Goal: Task Accomplishment & Management: Use online tool/utility

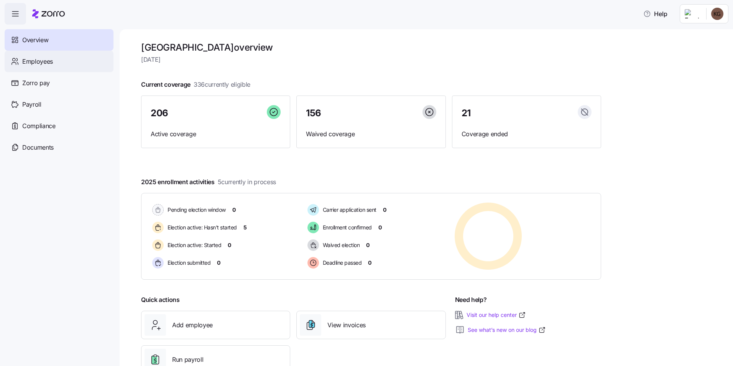
drag, startPoint x: 51, startPoint y: 63, endPoint x: 66, endPoint y: 63, distance: 14.6
click at [51, 63] on span "Employees" at bounding box center [37, 62] width 31 height 10
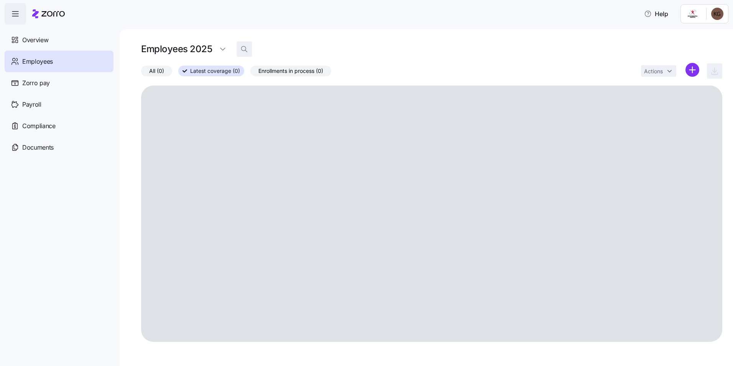
click at [245, 49] on icon "button" at bounding box center [244, 49] width 8 height 8
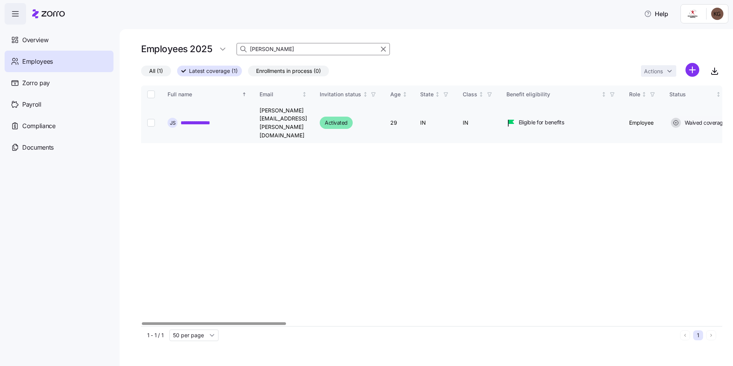
type input "[PERSON_NAME]"
click at [148, 119] on input "Select record 1" at bounding box center [151, 123] width 8 height 8
checkbox input "true"
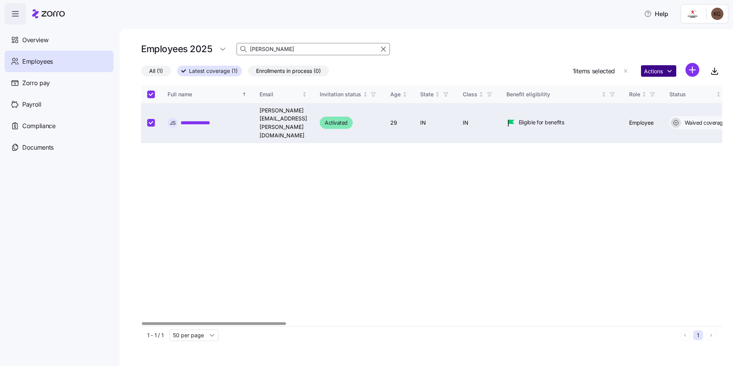
click at [668, 71] on html "**********" at bounding box center [366, 180] width 733 height 361
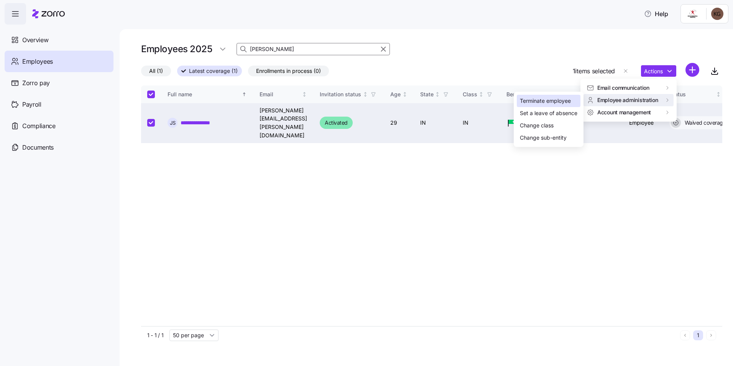
click at [567, 99] on div "Terminate employee" at bounding box center [545, 101] width 51 height 8
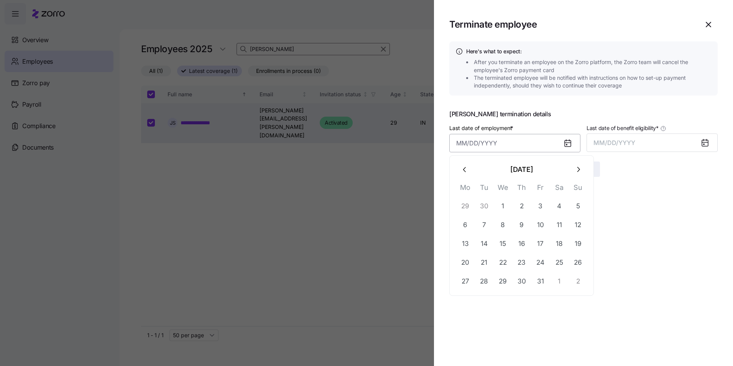
click at [503, 142] on input "Last date of employment *" at bounding box center [514, 143] width 131 height 18
click at [470, 224] on button "6" at bounding box center [465, 225] width 18 height 18
type input "[DATE]"
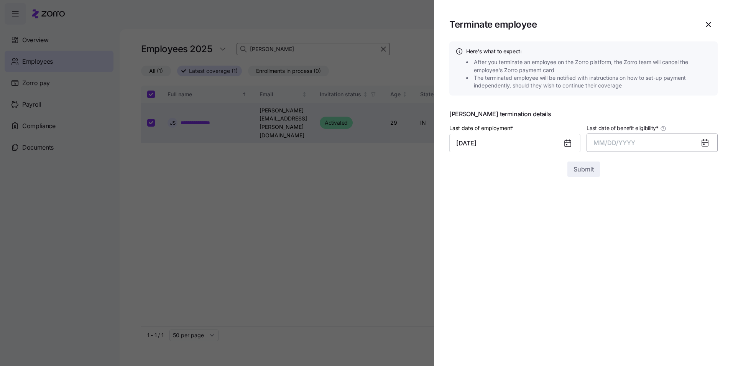
click at [695, 141] on button "MM/DD/YYYY" at bounding box center [652, 142] width 131 height 18
click at [611, 249] on button "Oct" at bounding box center [615, 247] width 44 height 18
click at [595, 170] on button "Submit" at bounding box center [584, 168] width 33 height 15
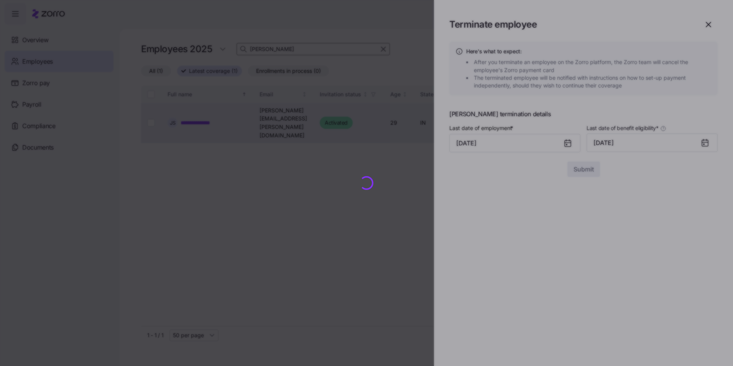
checkbox input "false"
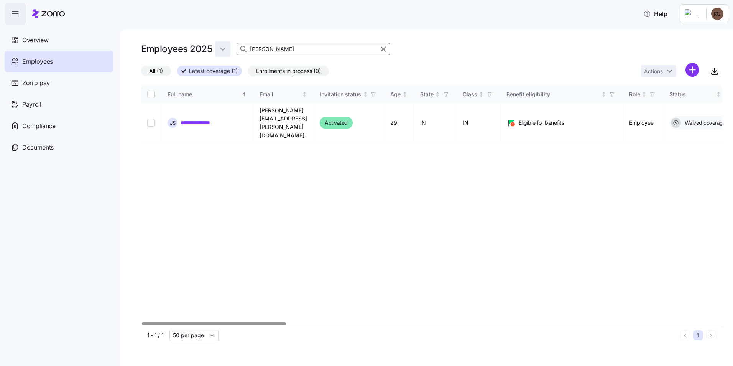
drag, startPoint x: 269, startPoint y: 52, endPoint x: 221, endPoint y: 48, distance: 48.1
click at [221, 48] on div "Employees 2025 [PERSON_NAME]" at bounding box center [431, 48] width 581 height 15
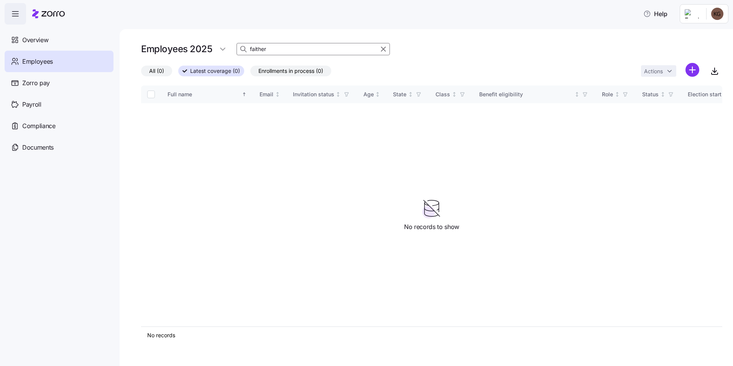
click at [285, 46] on input "faither" at bounding box center [313, 49] width 153 height 12
type input "[PERSON_NAME]"
click at [31, 103] on span "Payroll" at bounding box center [31, 105] width 19 height 10
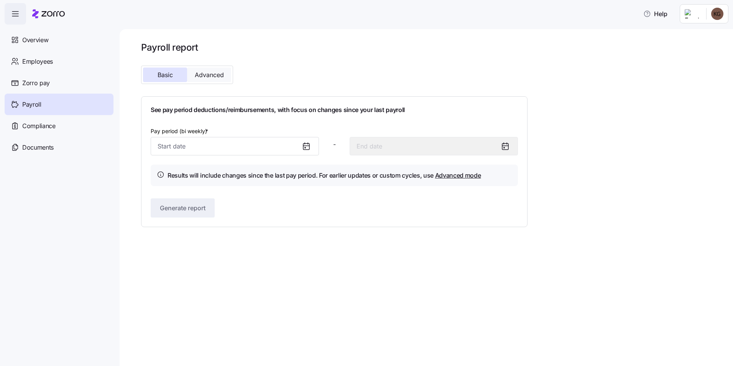
click at [205, 76] on span "Advanced" at bounding box center [209, 75] width 29 height 6
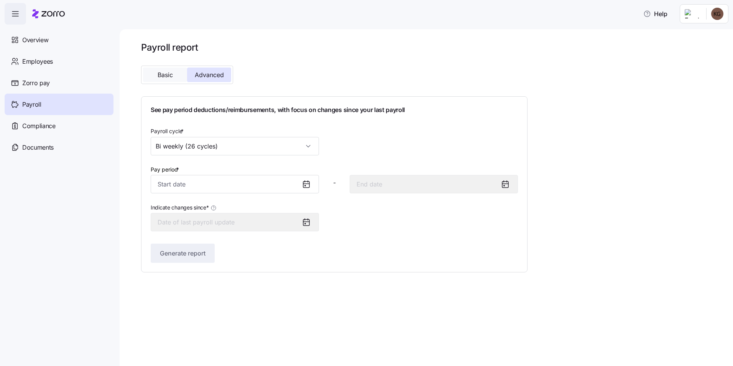
click at [163, 73] on span "Basic" at bounding box center [165, 75] width 15 height 6
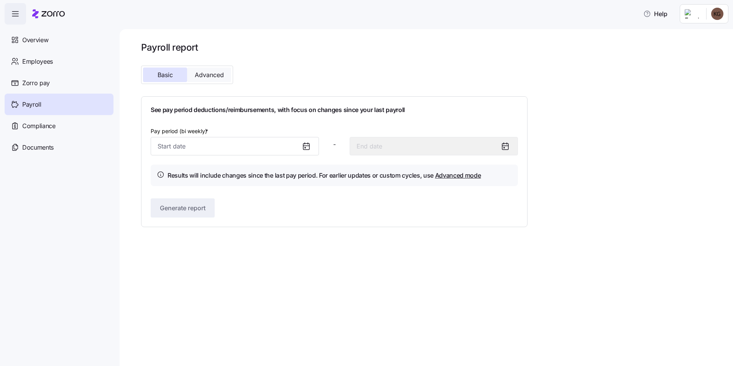
click at [196, 73] on span "Advanced" at bounding box center [209, 75] width 29 height 6
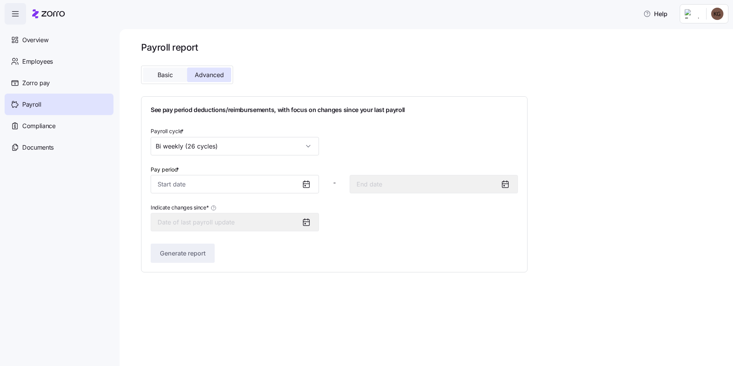
click at [159, 74] on span "Basic" at bounding box center [165, 75] width 15 height 6
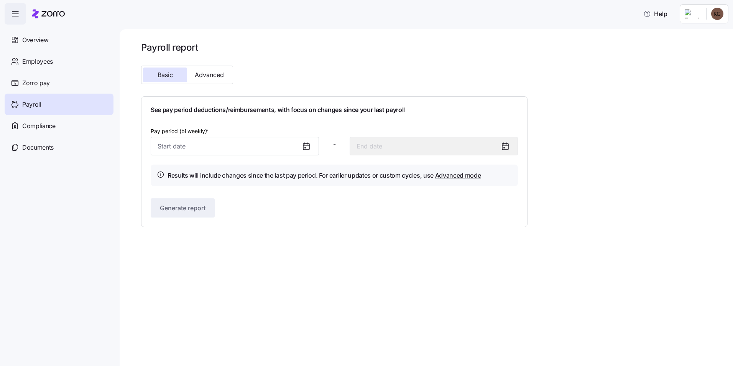
click at [305, 147] on icon at bounding box center [306, 146] width 9 height 9
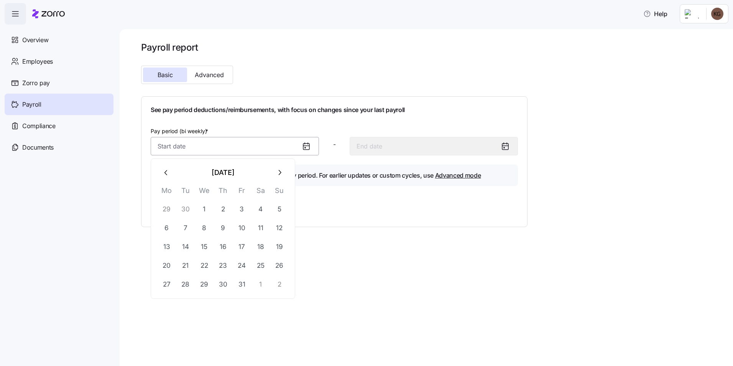
click at [248, 147] on input "Pay period (bi weekly) *" at bounding box center [235, 146] width 168 height 18
click at [167, 169] on icon "button" at bounding box center [166, 172] width 8 height 8
click at [158, 263] on button "22" at bounding box center [167, 265] width 18 height 18
type input "[DATE]"
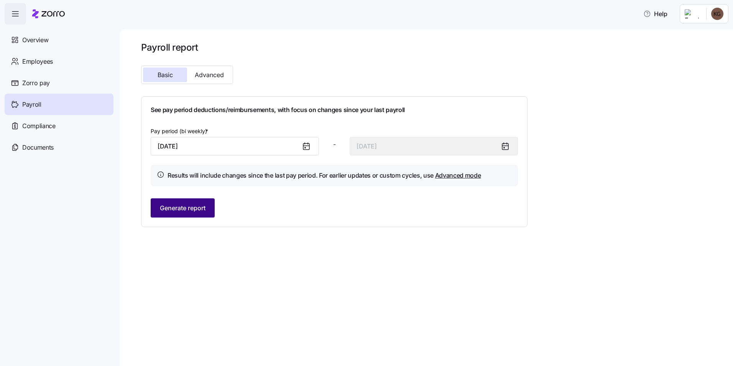
click at [188, 209] on span "Generate report" at bounding box center [183, 207] width 46 height 9
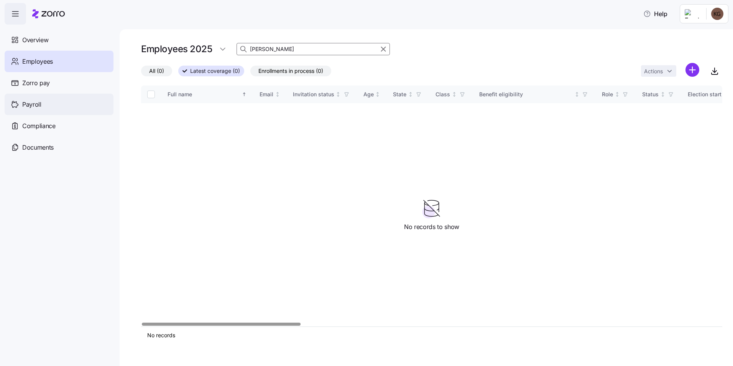
click at [32, 107] on span "Payroll" at bounding box center [31, 105] width 19 height 10
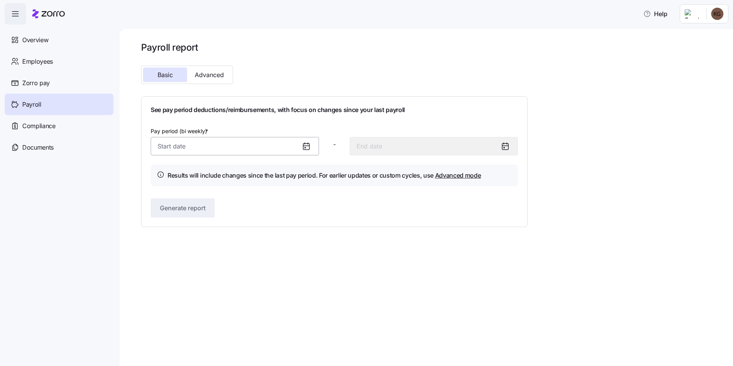
click at [293, 150] on input "Pay period (bi weekly) *" at bounding box center [235, 146] width 168 height 18
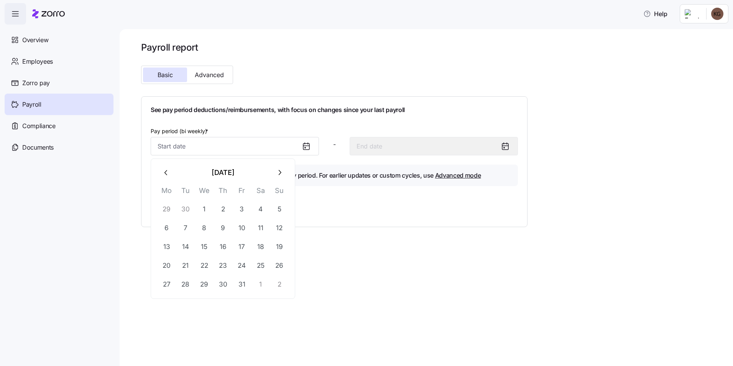
click at [306, 146] on icon at bounding box center [306, 146] width 6 height 0
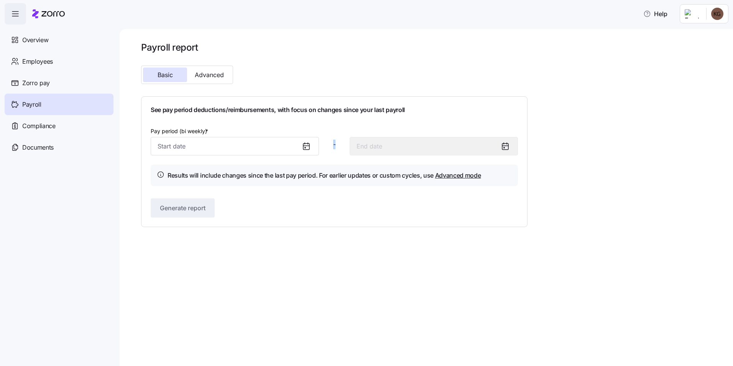
click at [306, 146] on icon at bounding box center [306, 146] width 6 height 0
drag, startPoint x: 306, startPoint y: 146, endPoint x: 255, endPoint y: 150, distance: 51.2
click at [256, 150] on input "Pay period (bi weekly) *" at bounding box center [235, 146] width 168 height 18
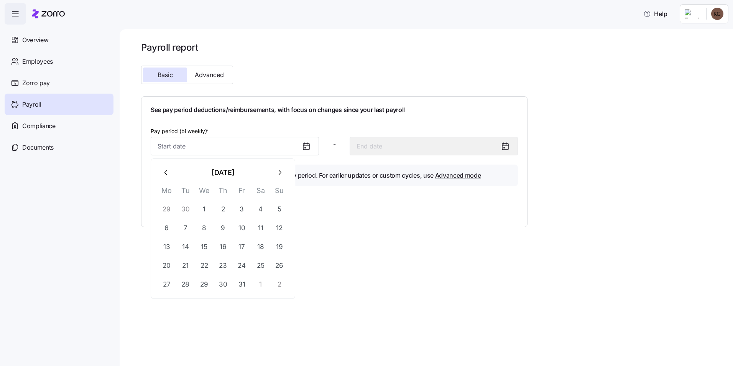
click at [164, 172] on icon "button" at bounding box center [166, 172] width 8 height 8
click at [275, 250] on button "21" at bounding box center [279, 246] width 18 height 18
type input "[DATE]"
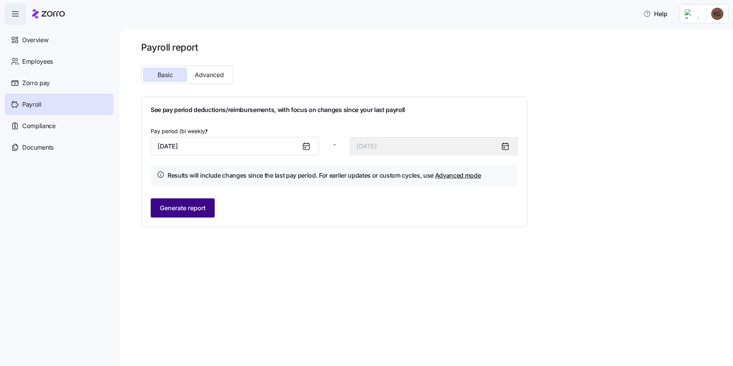
click at [191, 210] on span "Generate report" at bounding box center [183, 207] width 46 height 9
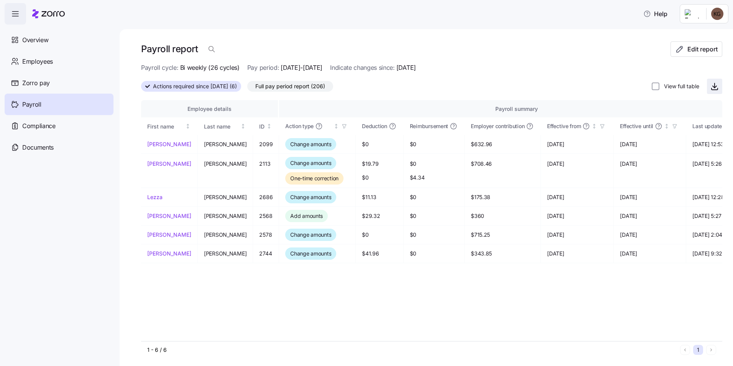
click at [708, 88] on span "button" at bounding box center [715, 86] width 15 height 15
click at [652, 86] on input "View full table" at bounding box center [656, 86] width 8 height 8
checkbox input "true"
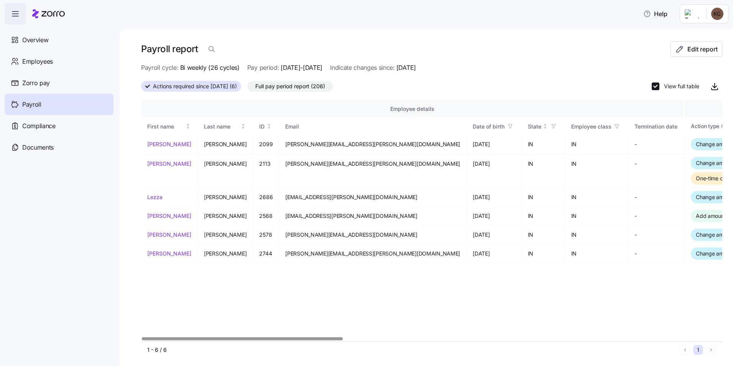
click at [227, 342] on div "1 - 6 / 6 1" at bounding box center [431, 350] width 581 height 18
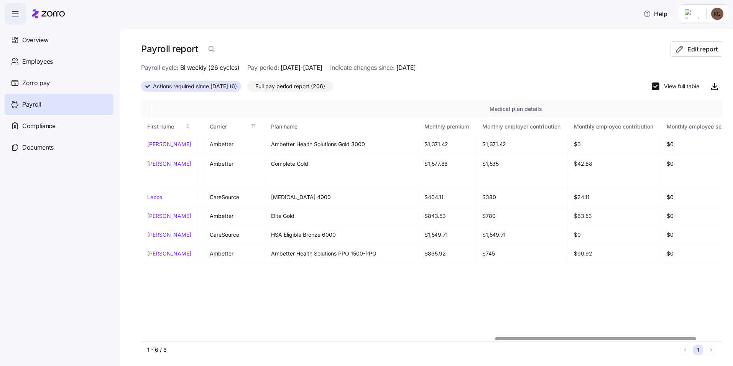
scroll to position [0, 1071]
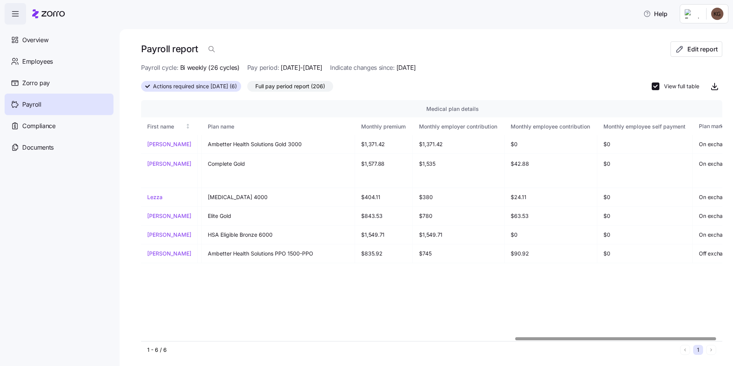
click at [621, 340] on div at bounding box center [615, 338] width 201 height 3
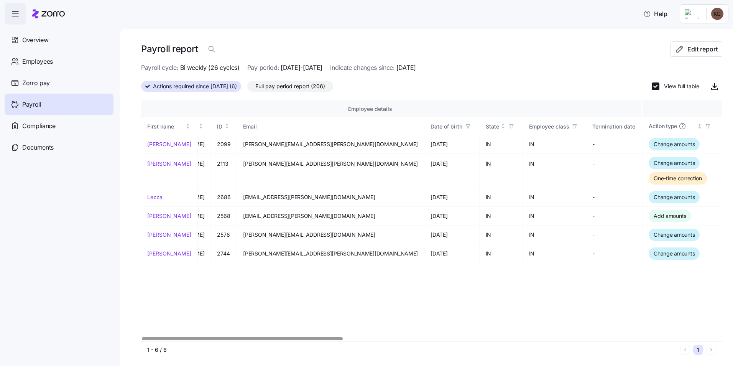
scroll to position [0, 0]
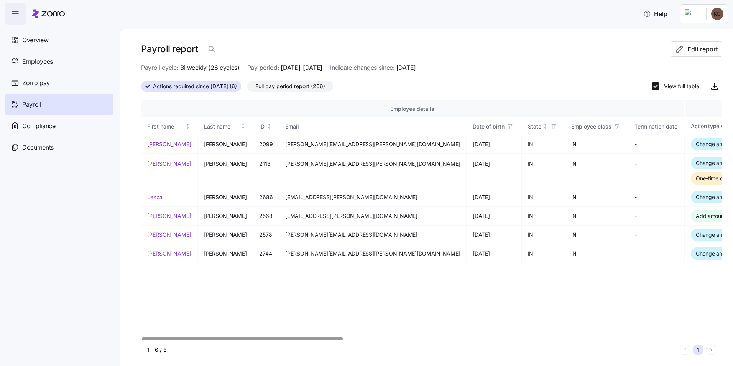
click at [142, 340] on div at bounding box center [242, 338] width 201 height 3
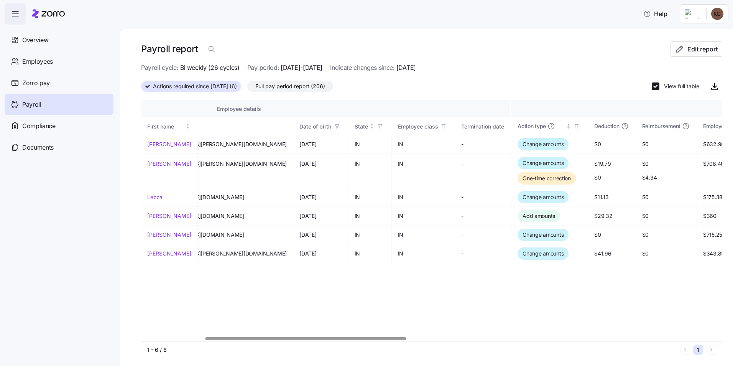
scroll to position [0, 312]
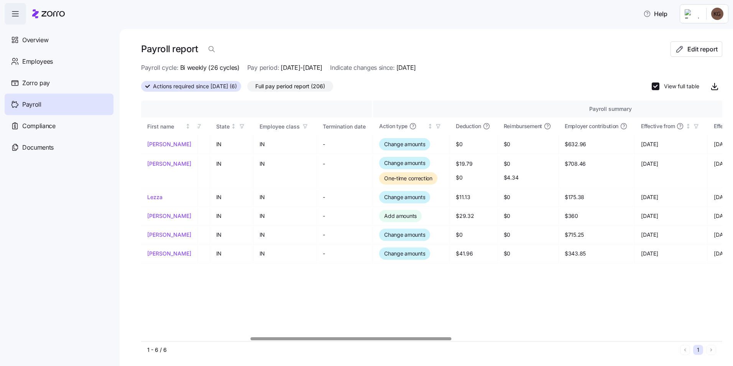
click at [288, 337] on div at bounding box center [351, 338] width 201 height 3
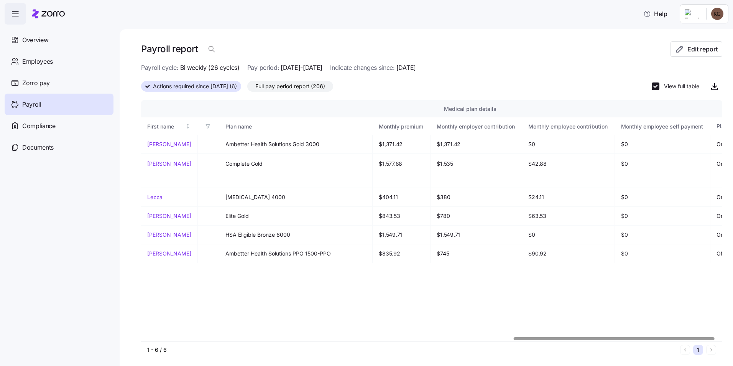
scroll to position [0, 1071]
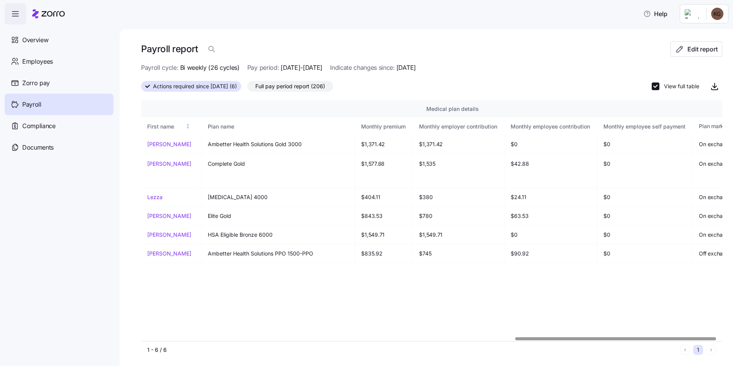
click at [587, 337] on div at bounding box center [615, 338] width 201 height 3
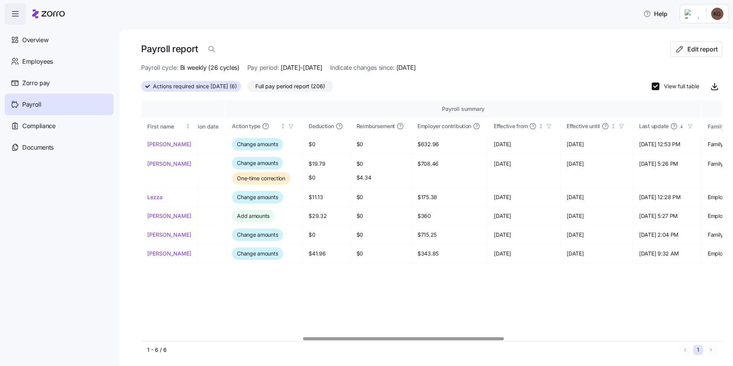
scroll to position [0, 462]
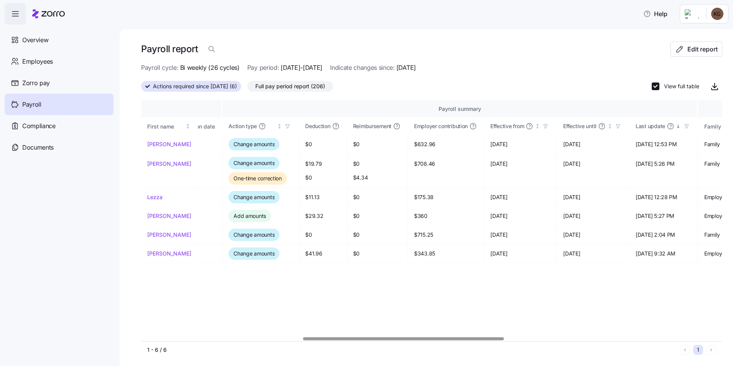
click at [359, 337] on div at bounding box center [403, 338] width 201 height 3
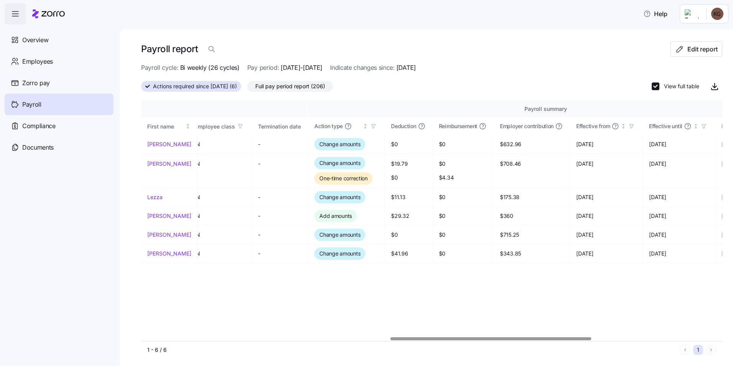
scroll to position [0, 0]
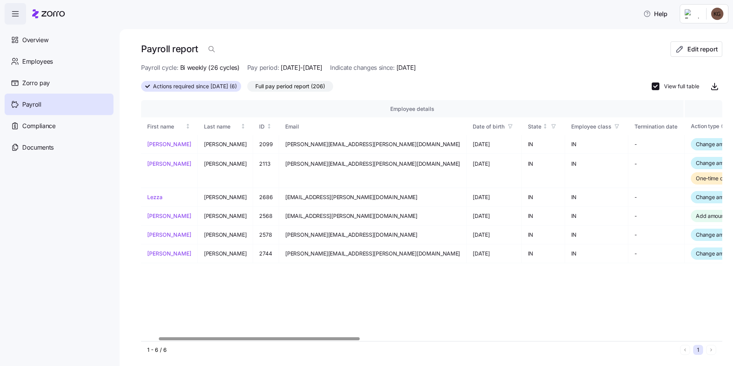
click at [191, 336] on div at bounding box center [431, 338] width 581 height 5
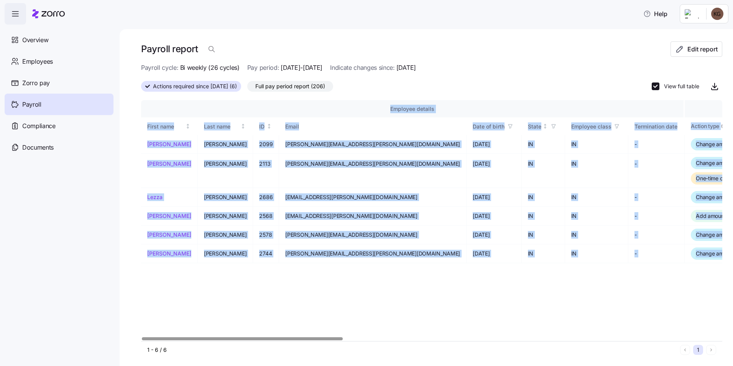
drag, startPoint x: 249, startPoint y: 336, endPoint x: 312, endPoint y: 337, distance: 63.7
click at [312, 337] on div "Employee details Payroll summary Medical plan details First name Last name ID E…" at bounding box center [431, 220] width 581 height 241
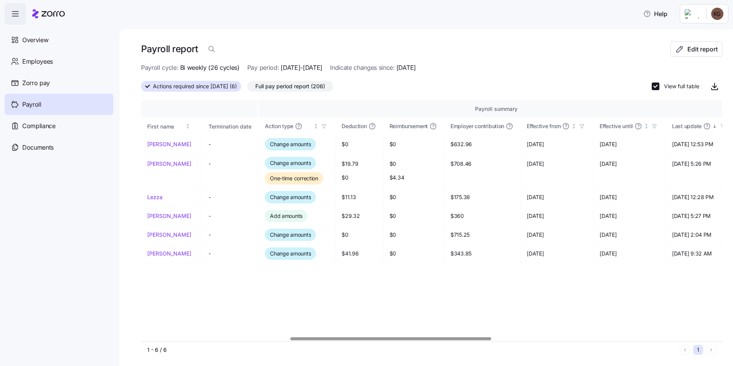
scroll to position [0, 427]
click at [441, 337] on div at bounding box center [391, 338] width 201 height 3
click at [179, 272] on div "Employee details Payroll summary Medical plan details First name Last name ID E…" at bounding box center [431, 220] width 581 height 241
click at [465, 342] on div "1 - 6 / 6 1" at bounding box center [431, 350] width 581 height 18
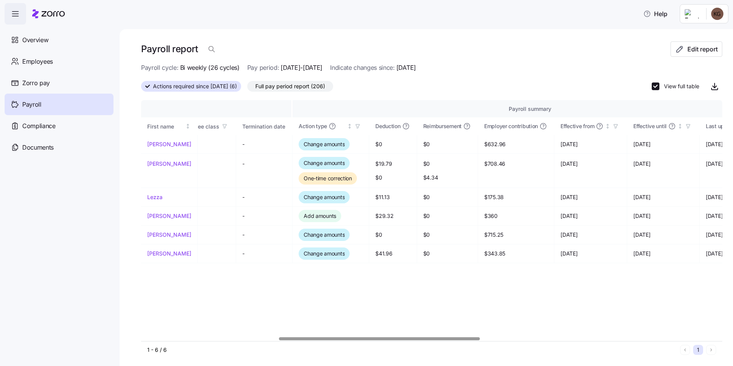
scroll to position [0, 395]
click at [454, 337] on div at bounding box center [380, 338] width 201 height 3
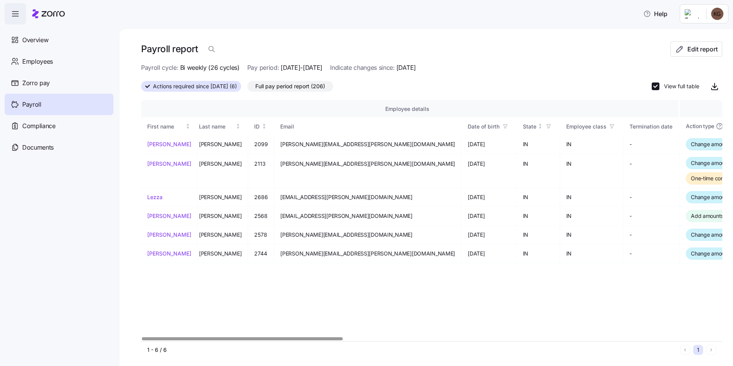
scroll to position [0, 0]
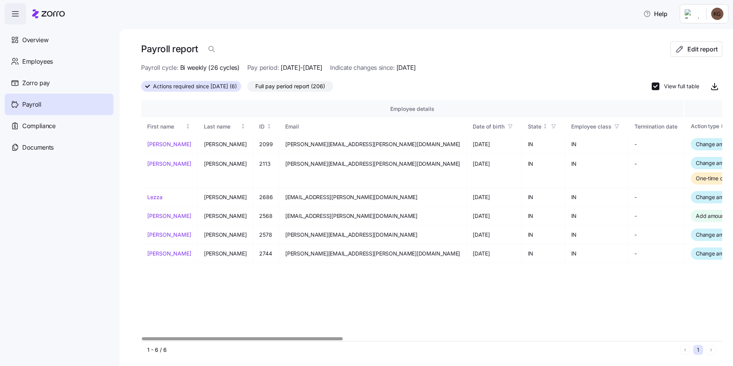
click at [235, 341] on div at bounding box center [431, 338] width 581 height 5
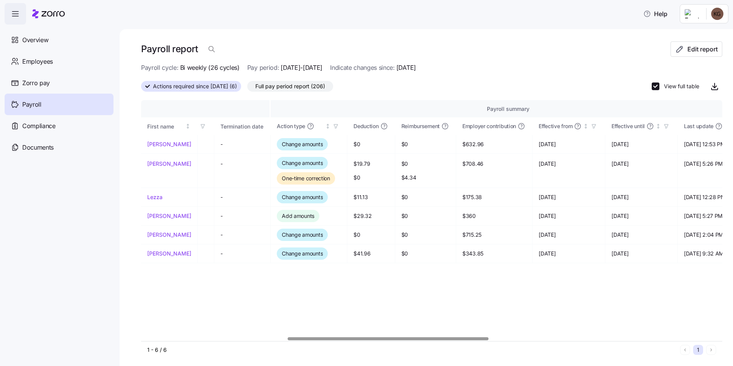
scroll to position [0, 418]
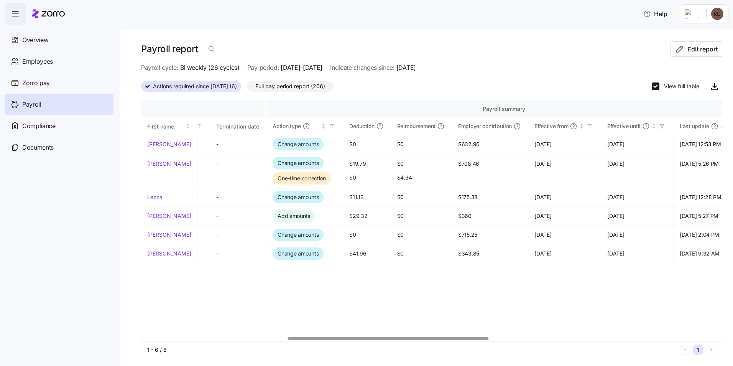
click at [474, 337] on div at bounding box center [388, 338] width 201 height 3
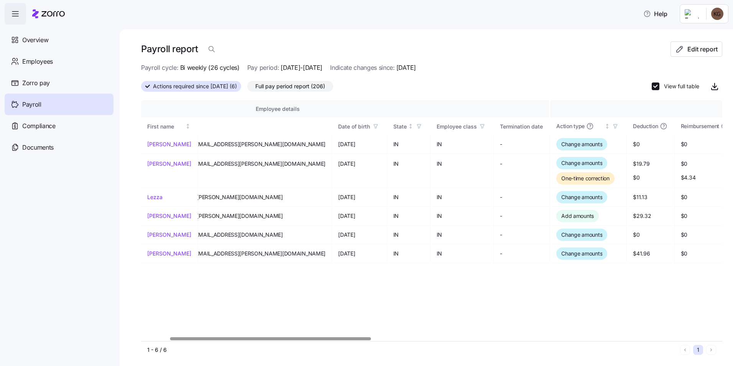
scroll to position [0, 0]
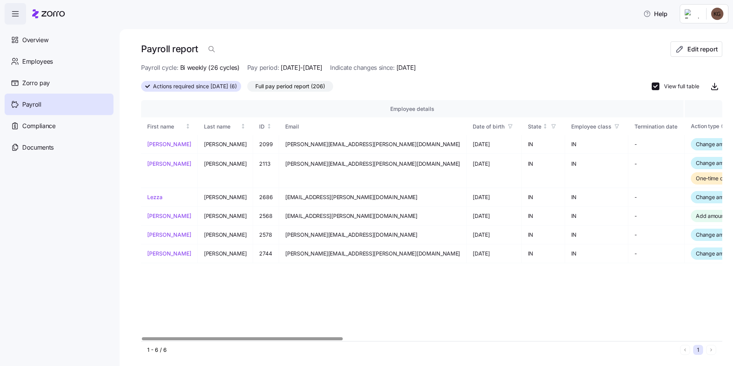
click at [177, 341] on div at bounding box center [431, 338] width 581 height 5
click at [274, 87] on span "Full pay period report (206)" at bounding box center [290, 86] width 70 height 10
click at [247, 88] on input "Full pay period report (206)" at bounding box center [247, 88] width 0 height 0
click at [291, 88] on span "Full pay period report (206)" at bounding box center [290, 86] width 70 height 10
click at [247, 88] on input "Full pay period report (206)" at bounding box center [247, 88] width 0 height 0
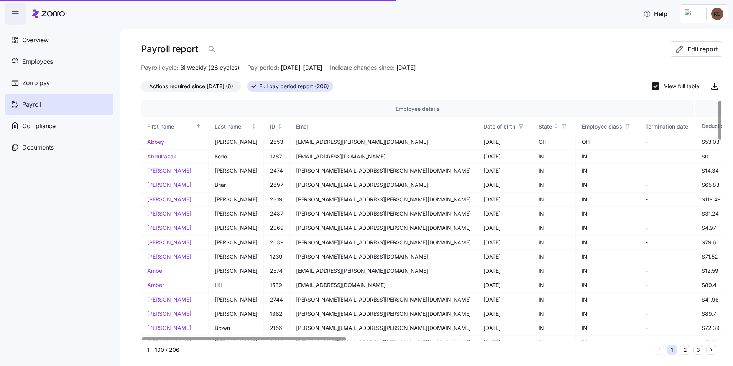
click at [710, 86] on icon "button" at bounding box center [714, 86] width 9 height 9
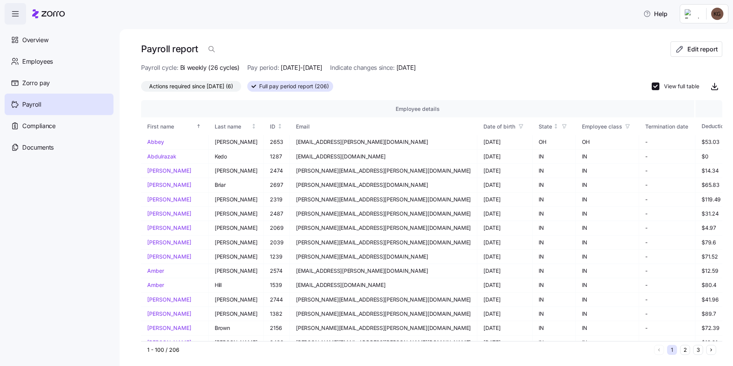
drag, startPoint x: 469, startPoint y: 13, endPoint x: 453, endPoint y: 6, distance: 17.9
click at [469, 13] on div "Help" at bounding box center [367, 13] width 724 height 21
